Goal: Leave review/rating: Leave review/rating

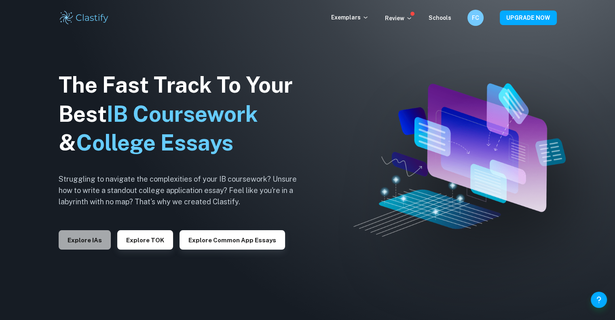
click at [100, 242] on button "Explore IAs" at bounding box center [85, 239] width 52 height 19
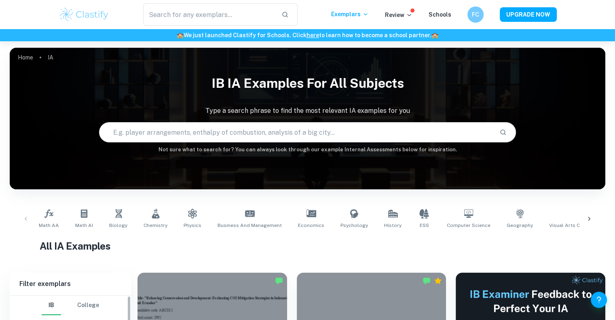
scroll to position [206, 0]
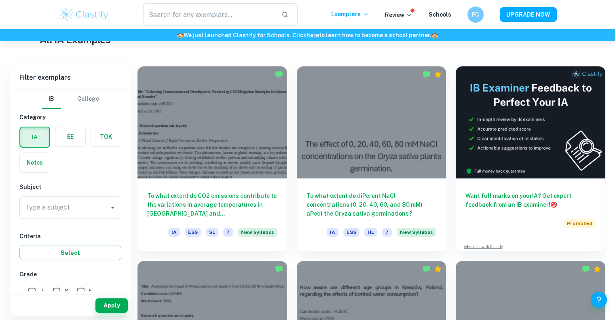
click at [70, 145] on label "button" at bounding box center [70, 136] width 30 height 19
click at [0, 0] on input "radio" at bounding box center [0, 0] width 0 height 0
click at [89, 209] on input "Type a subject" at bounding box center [64, 207] width 83 height 15
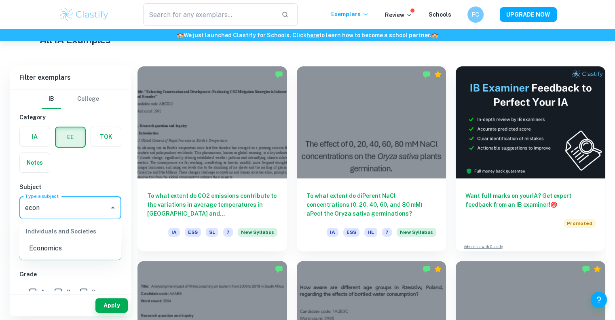
click at [61, 252] on li "Economics" at bounding box center [70, 248] width 102 height 15
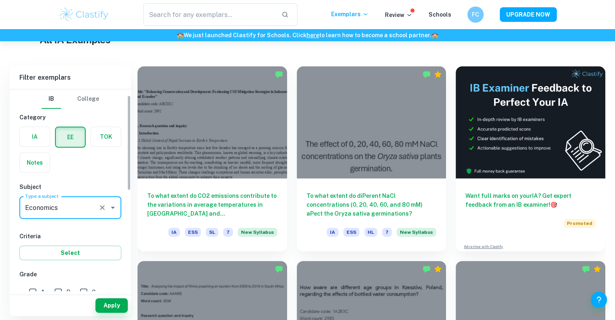
scroll to position [79, 0]
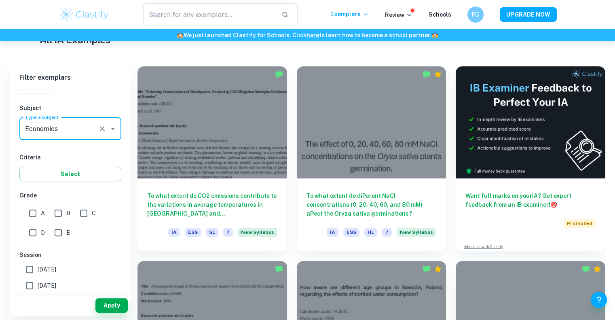
type input "Economics"
click at [39, 212] on input "A" at bounding box center [33, 213] width 16 height 16
checkbox input "true"
click at [63, 216] on input "B" at bounding box center [58, 213] width 16 height 16
checkbox input "true"
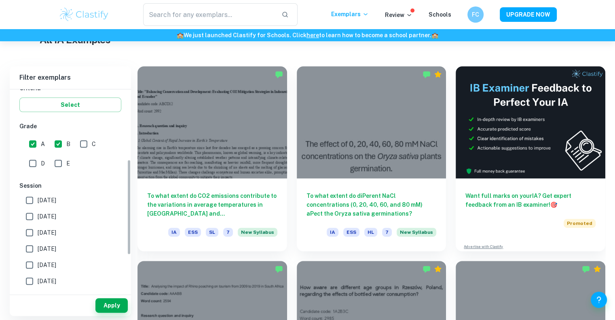
scroll to position [148, 0]
click at [51, 229] on span "[DATE]" at bounding box center [47, 232] width 19 height 9
click at [38, 229] on input "[DATE]" at bounding box center [29, 232] width 16 height 16
checkbox input "true"
click at [52, 218] on span "[DATE]" at bounding box center [47, 216] width 19 height 9
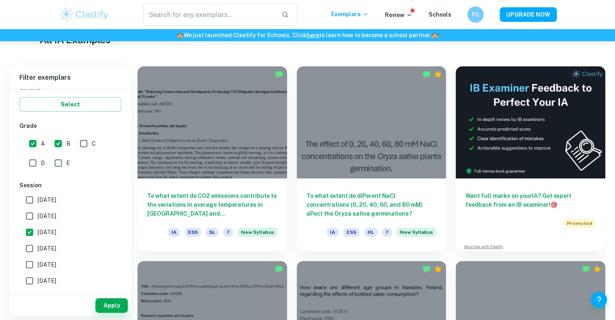
click at [38, 218] on input "[DATE]" at bounding box center [29, 216] width 16 height 16
checkbox input "true"
click at [49, 245] on span "[DATE]" at bounding box center [47, 248] width 19 height 9
click at [38, 245] on input "[DATE]" at bounding box center [29, 248] width 16 height 16
checkbox input "true"
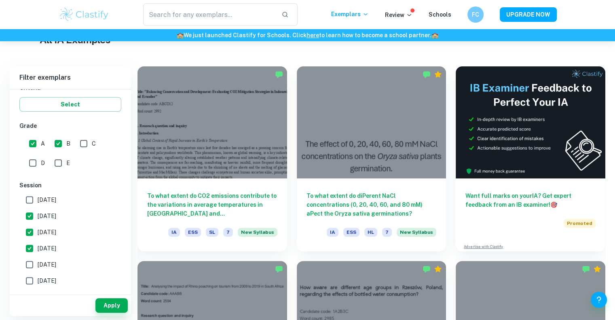
click at [54, 262] on span "[DATE]" at bounding box center [47, 264] width 19 height 9
click at [38, 262] on input "[DATE]" at bounding box center [29, 264] width 16 height 16
click at [56, 263] on span "[DATE]" at bounding box center [47, 264] width 19 height 9
click at [38, 263] on input "[DATE]" at bounding box center [29, 264] width 16 height 16
click at [56, 263] on span "[DATE]" at bounding box center [47, 264] width 19 height 9
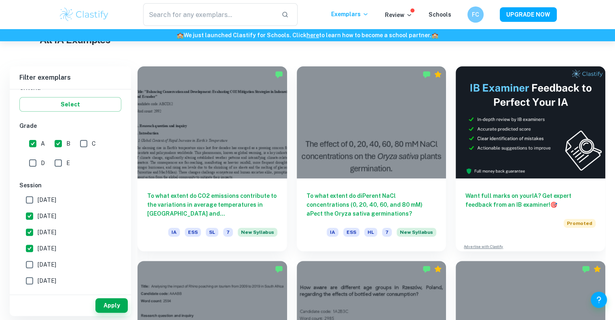
click at [38, 263] on input "[DATE]" at bounding box center [29, 264] width 16 height 16
checkbox input "true"
click at [52, 278] on span "[DATE]" at bounding box center [47, 280] width 19 height 9
click at [38, 278] on input "[DATE]" at bounding box center [29, 281] width 16 height 16
checkbox input "true"
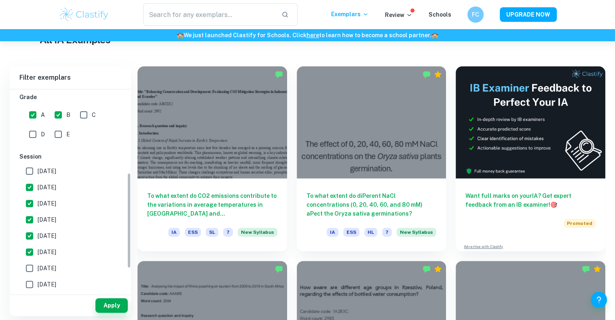
scroll to position [178, 0]
click at [112, 307] on button "Apply" at bounding box center [111, 305] width 32 height 15
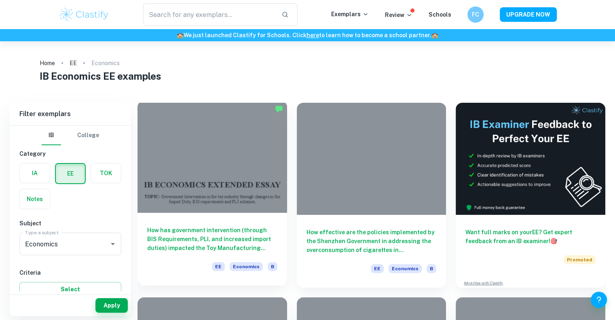
click at [239, 160] on div at bounding box center [213, 157] width 150 height 112
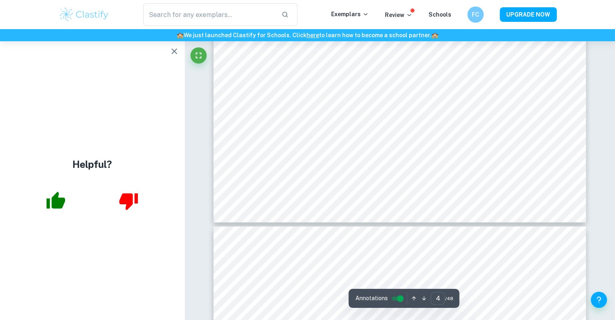
scroll to position [2071, 0]
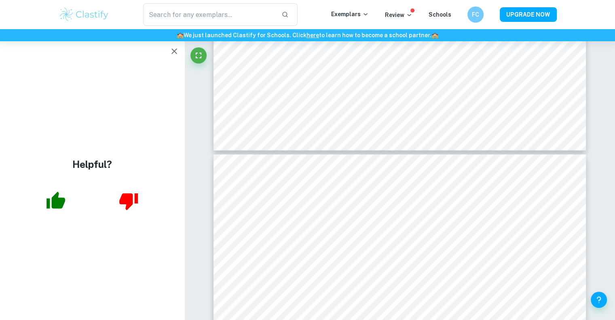
type input "5"
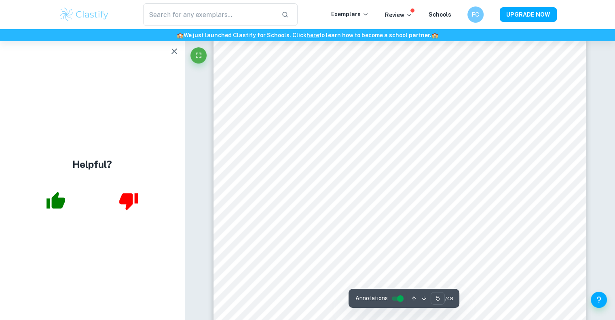
scroll to position [2288, 0]
click at [178, 56] on icon "button" at bounding box center [174, 52] width 10 height 10
